Goal: Find specific fact: Find specific page/section

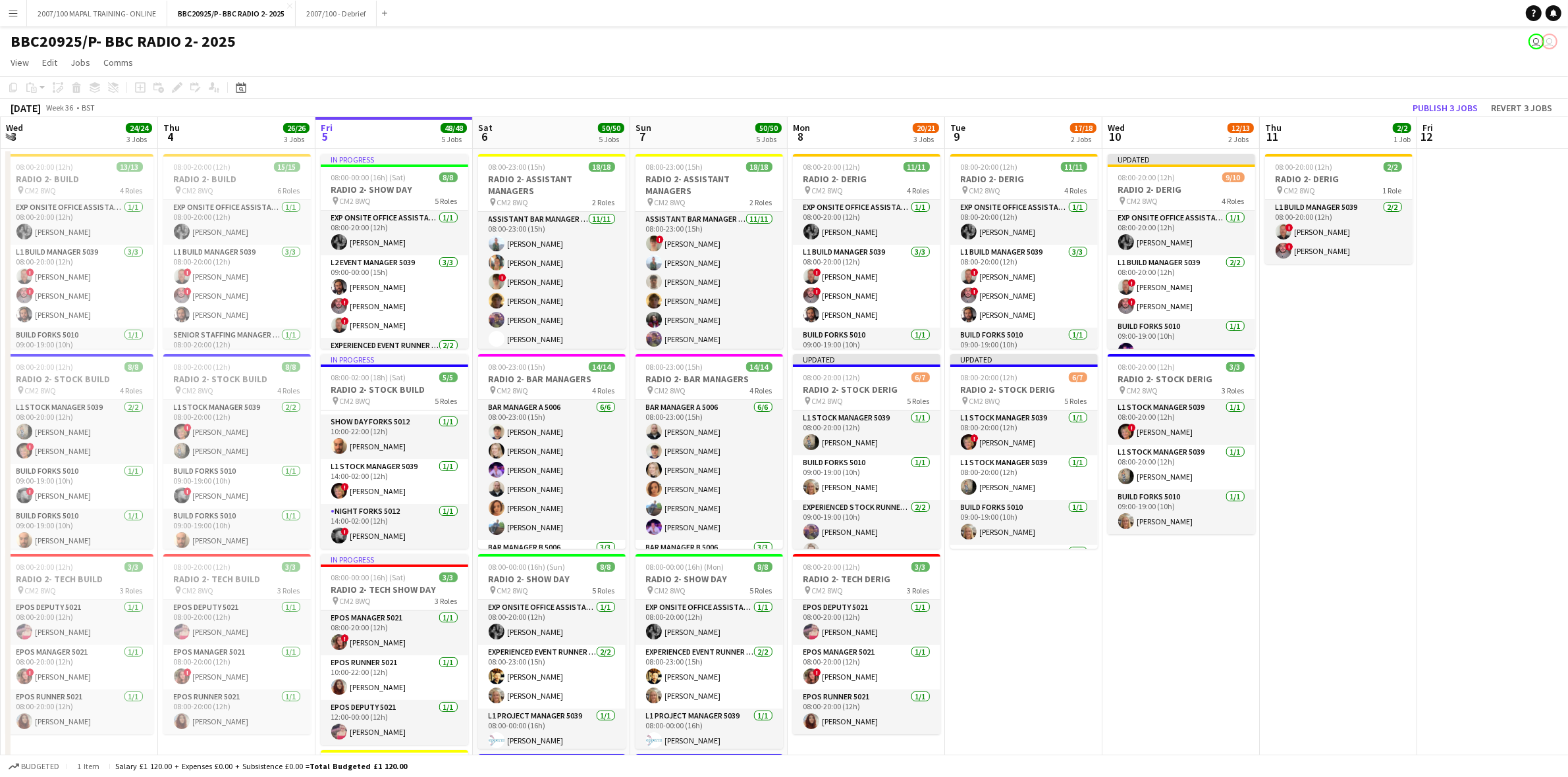
scroll to position [246, 0]
click at [10, 5] on button "Menu" at bounding box center [13, 13] width 26 height 26
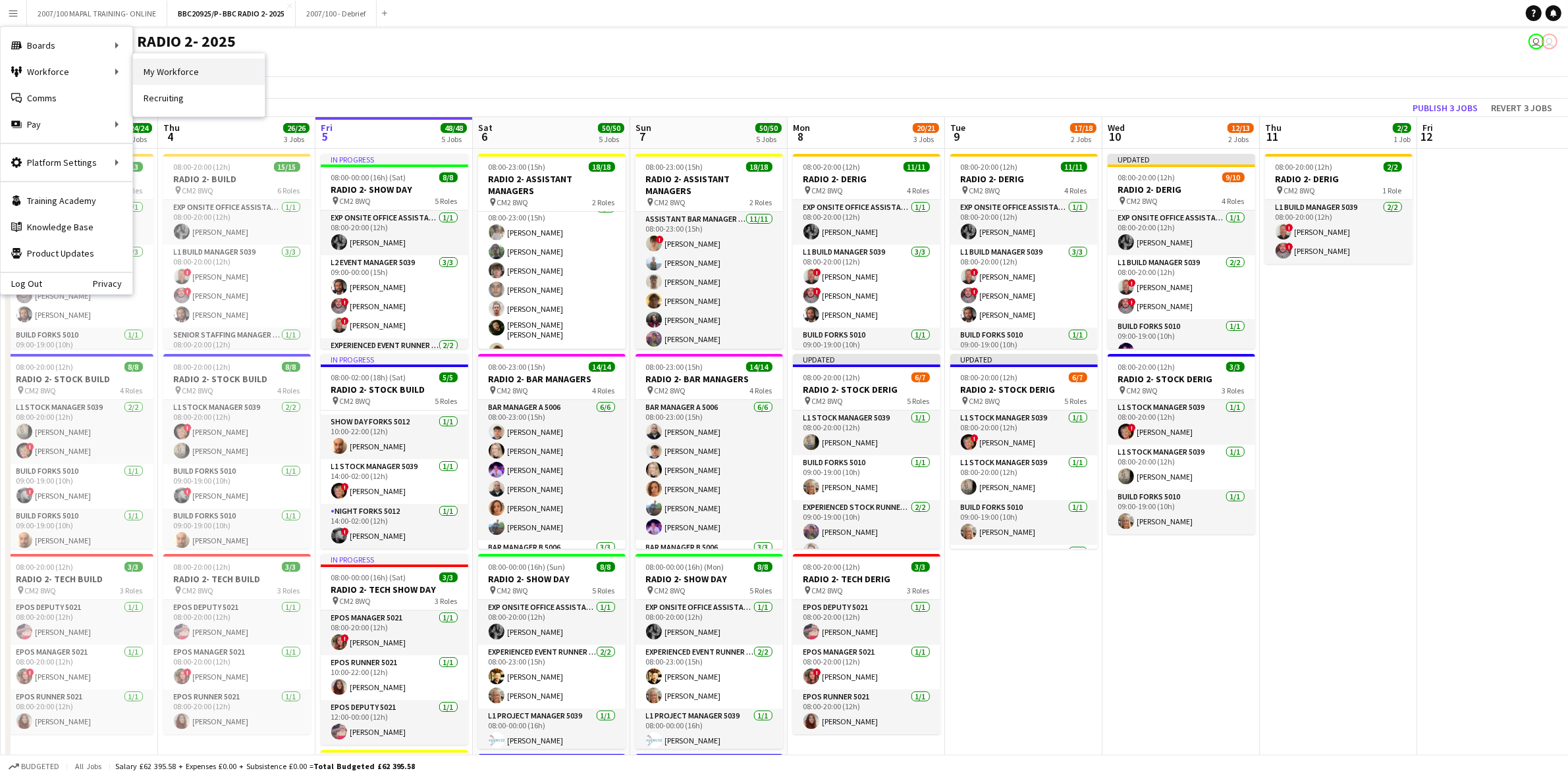
click at [189, 77] on link "My Workforce" at bounding box center [199, 72] width 132 height 26
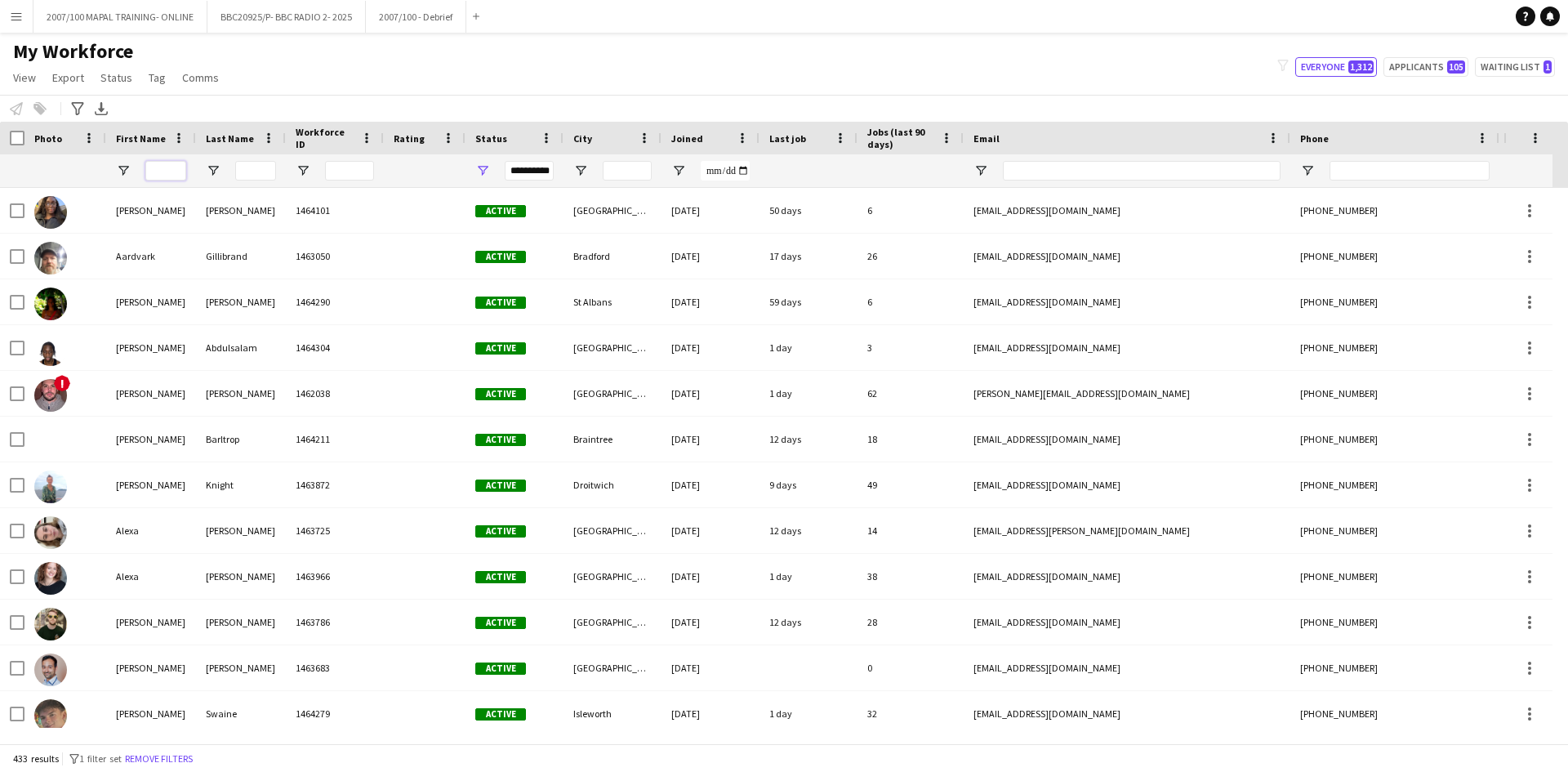
click at [158, 173] on input "First Name Filter Input" at bounding box center [165, 170] width 41 height 20
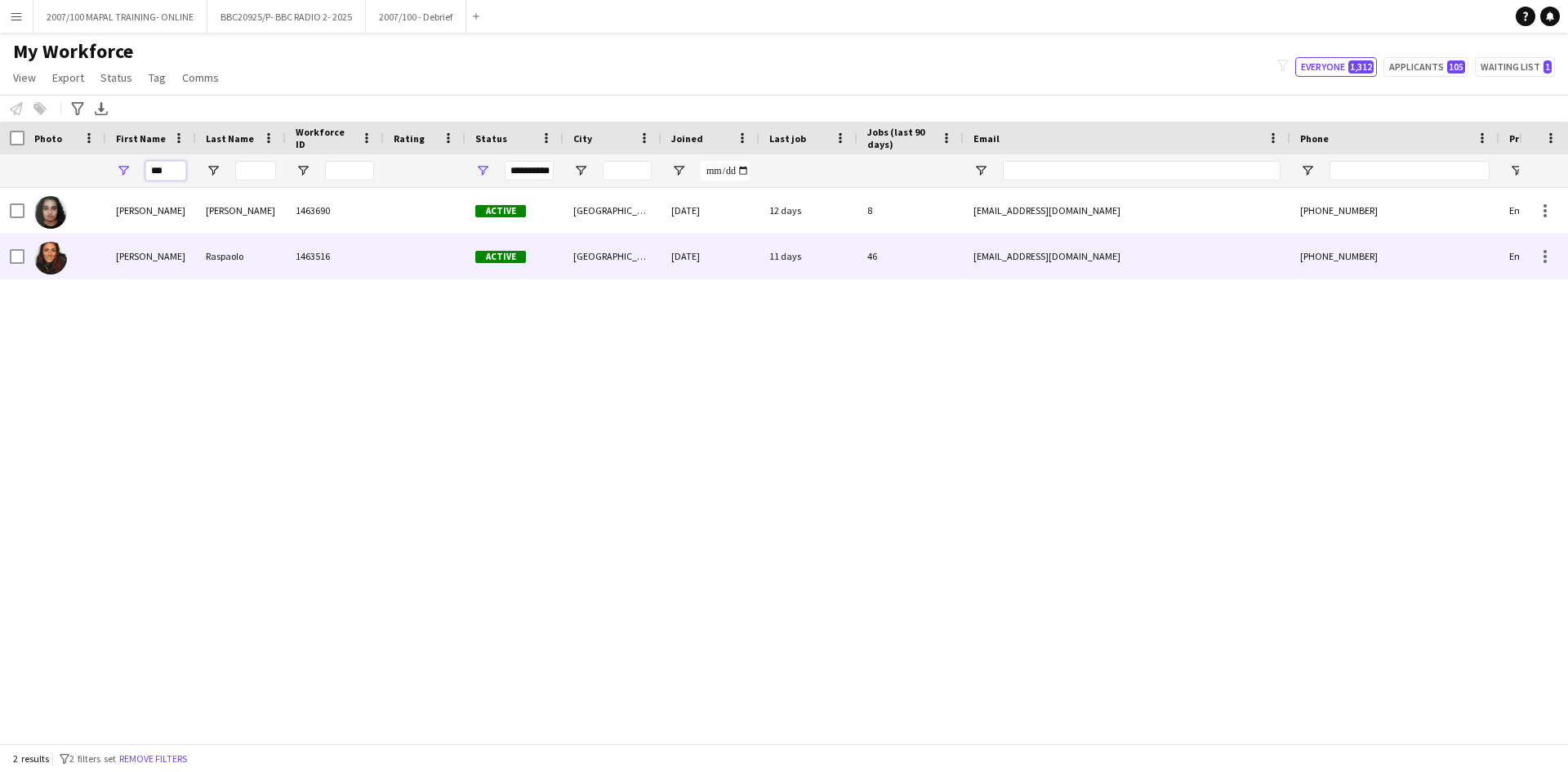
type input "***"
click at [230, 255] on div "Raspaolo" at bounding box center [240, 255] width 90 height 45
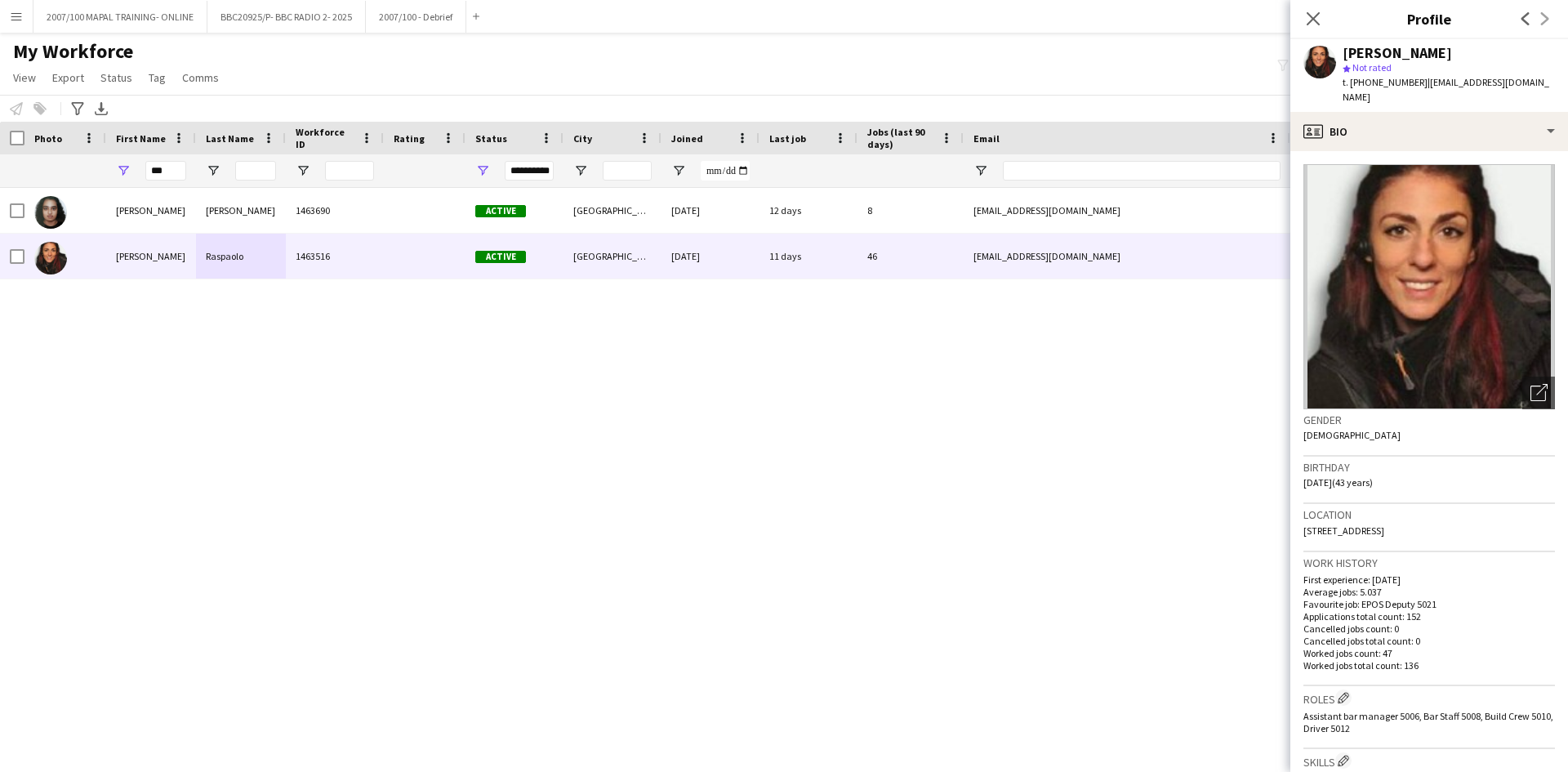
drag, startPoint x: 1508, startPoint y: 518, endPoint x: 1464, endPoint y: 525, distance: 44.6
click at [1464, 525] on div "Location [STREET_ADDRESS]" at bounding box center [1428, 527] width 252 height 47
copy span "BS35 3RT"
click at [283, 23] on button "BBC20925/P- BBC RADIO 2- 2025 Close" at bounding box center [286, 17] width 159 height 32
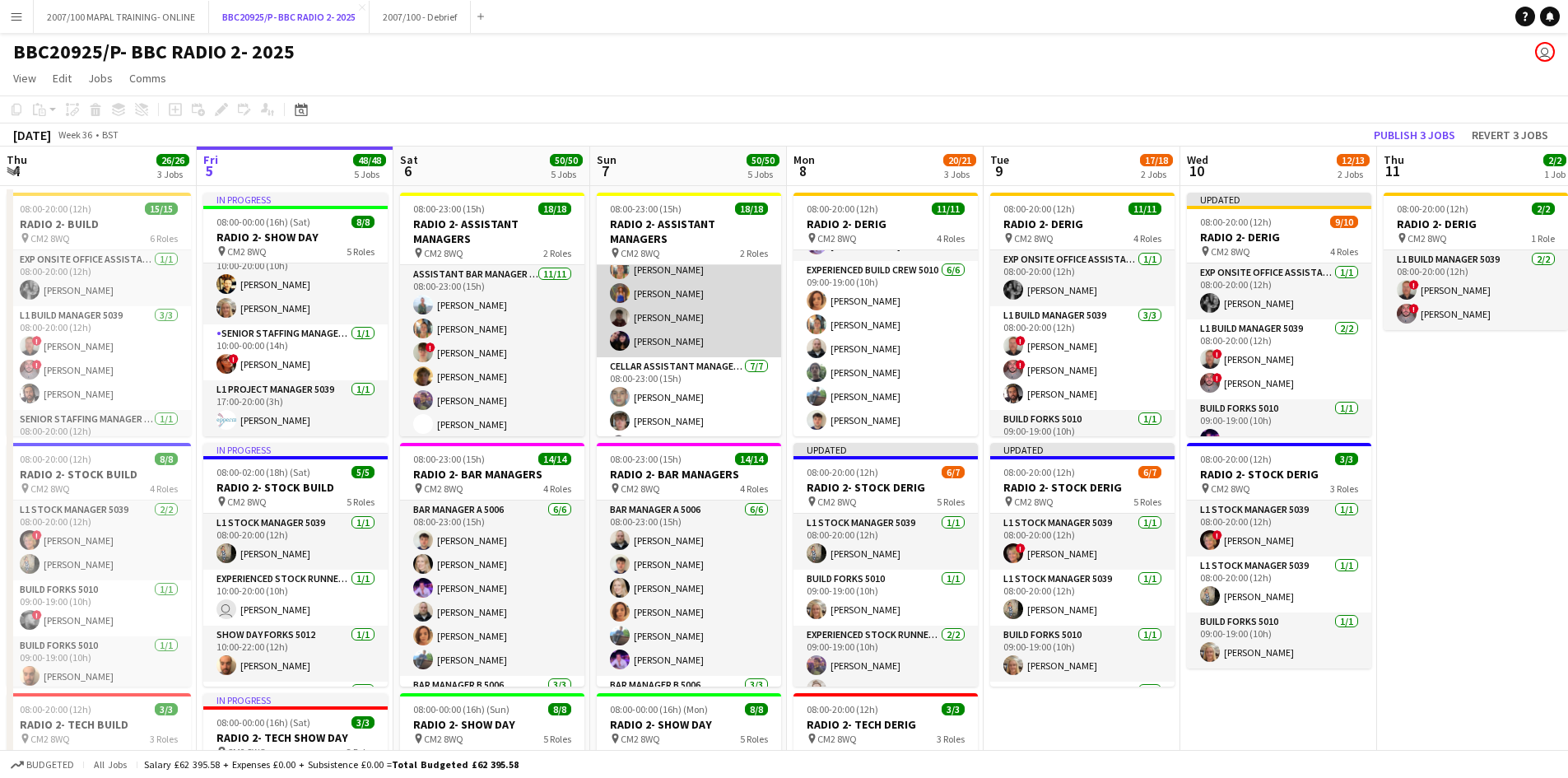
scroll to position [322, 0]
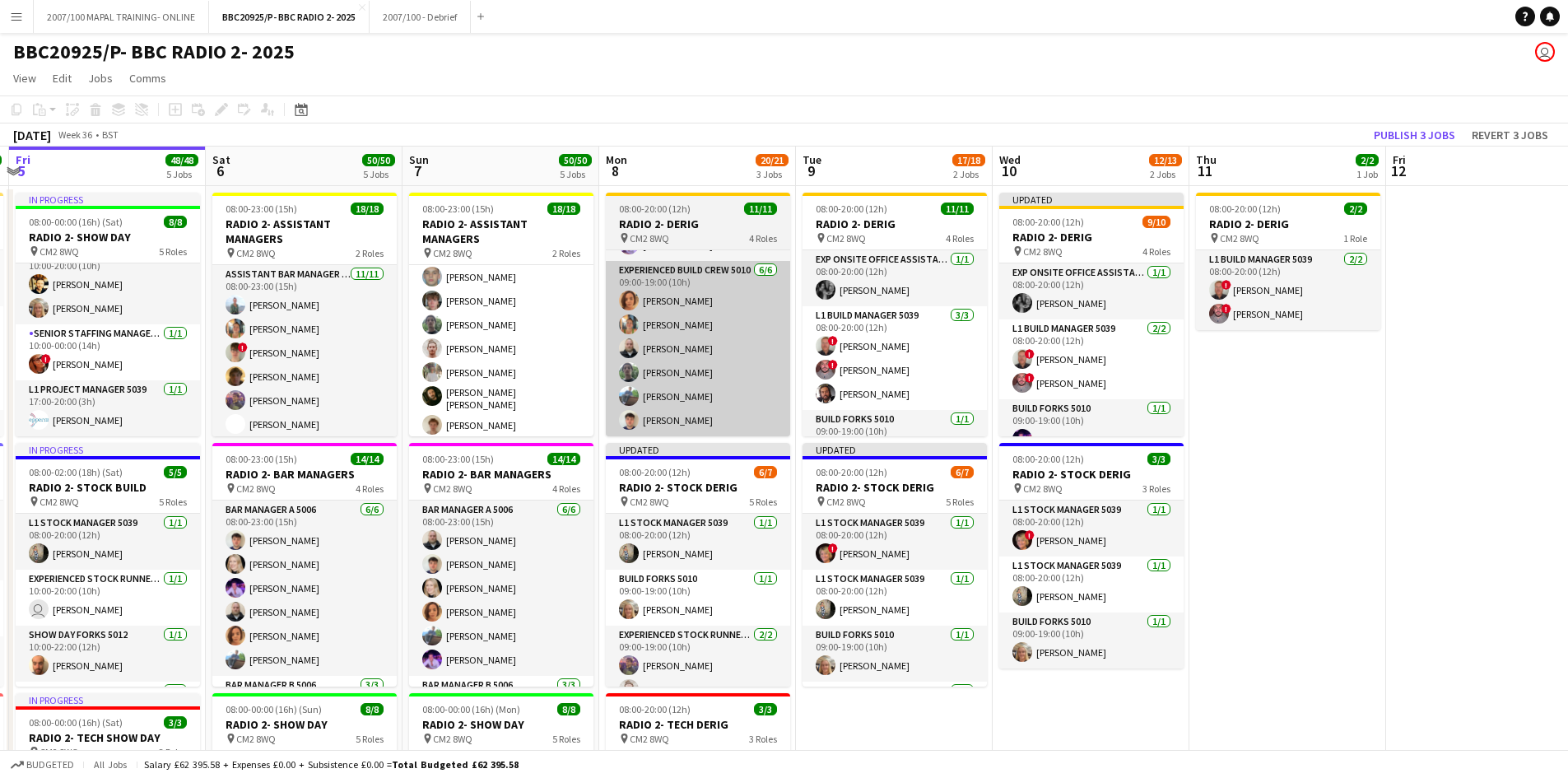
drag, startPoint x: 845, startPoint y: 227, endPoint x: 686, endPoint y: 264, distance: 163.2
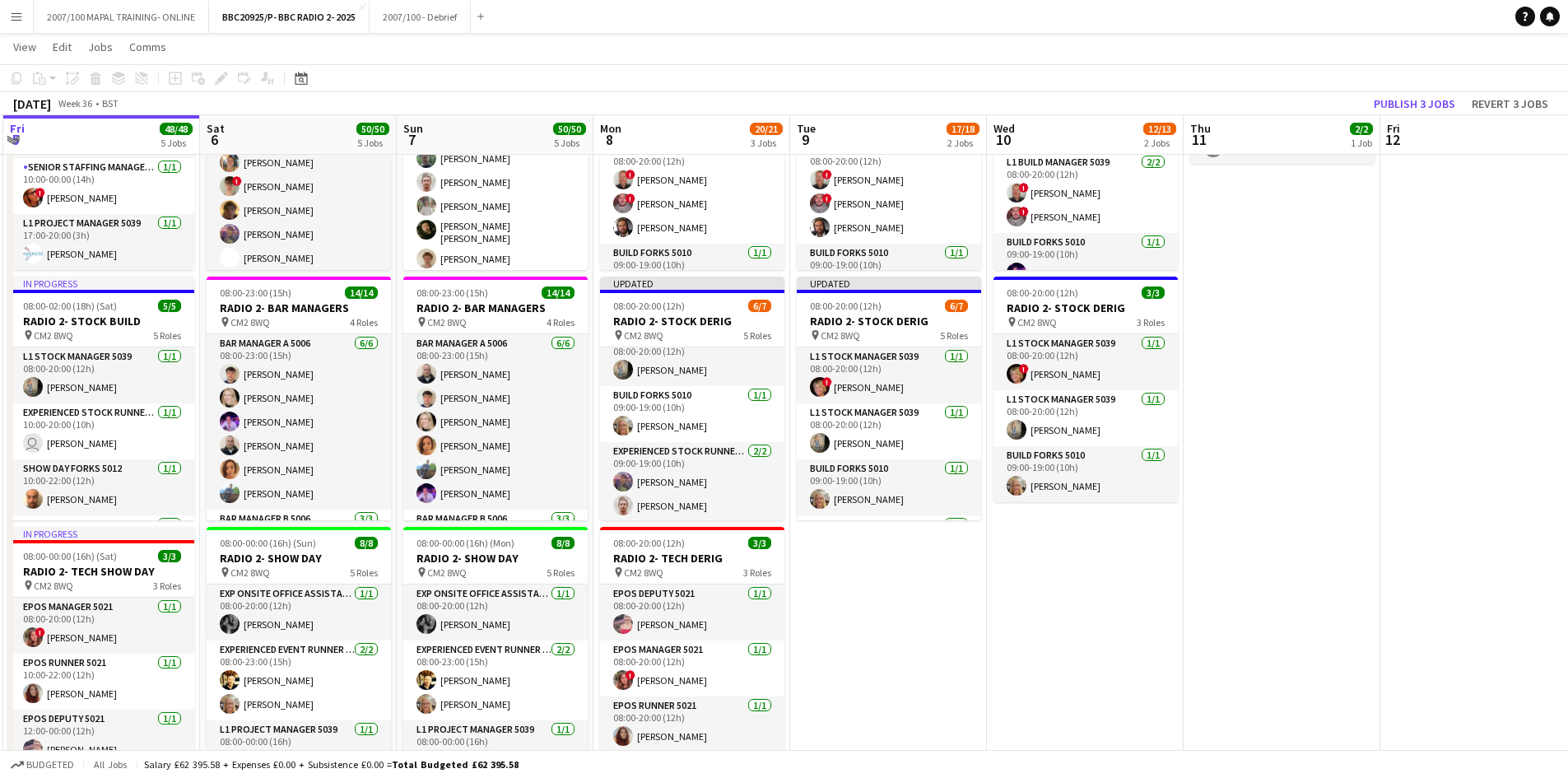
scroll to position [0, 0]
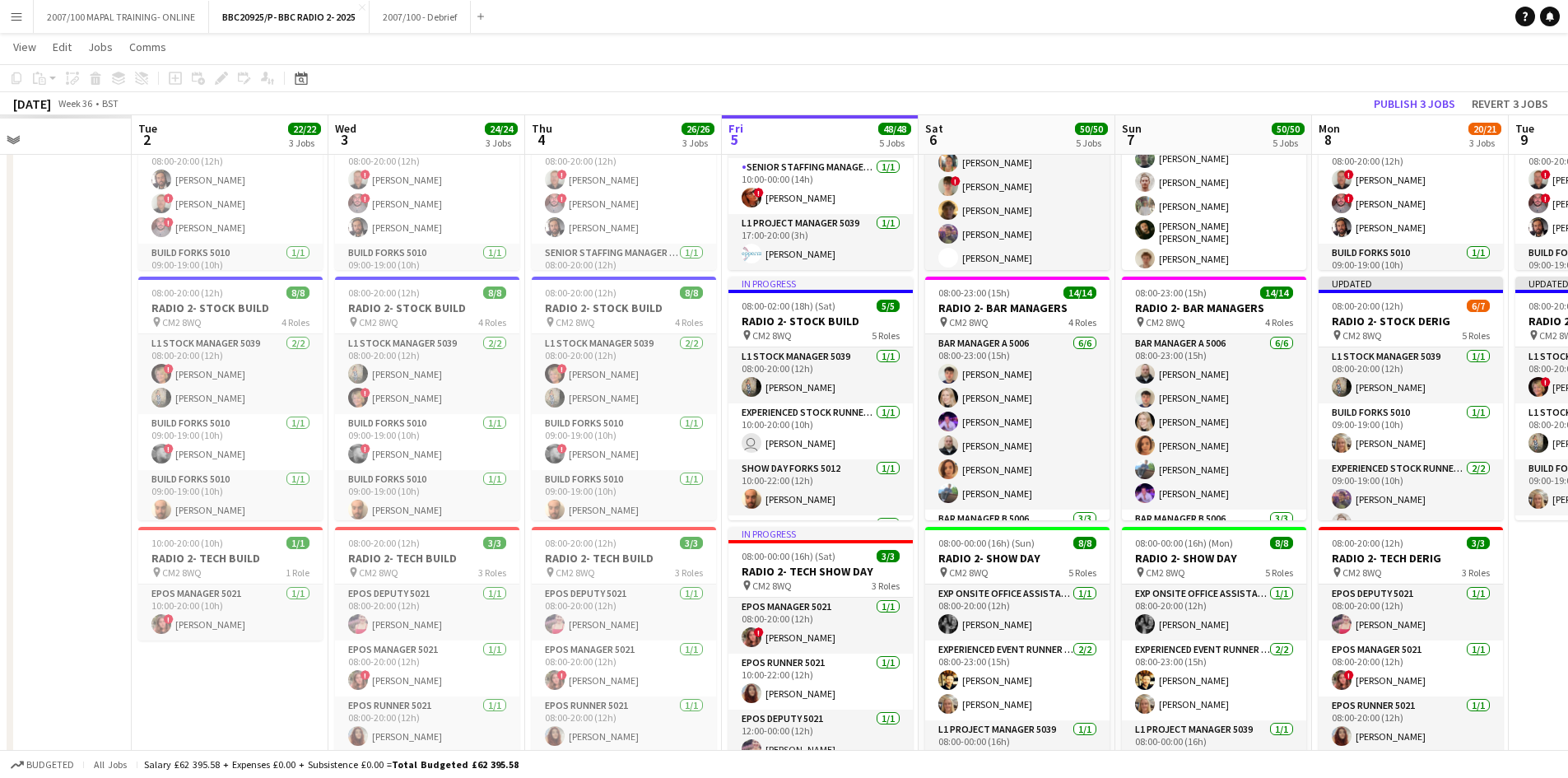
drag, startPoint x: 907, startPoint y: 614, endPoint x: 1365, endPoint y: 568, distance: 460.3
click at [1368, 568] on app-calendar-viewport "Sun 31 Mon 1 Tue 2 22/22 3 Jobs Wed 3 24/24 3 Jobs Thu 4 26/26 3 Jobs Fri 5 48/…" at bounding box center [784, 601] width 1568 height 1404
